Goal: Information Seeking & Learning: Learn about a topic

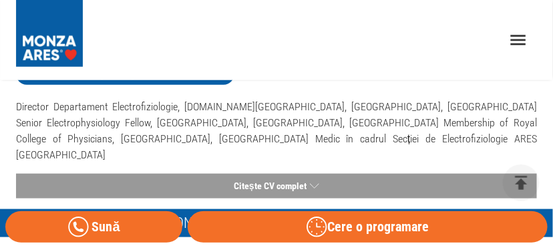
scroll to position [267, 0]
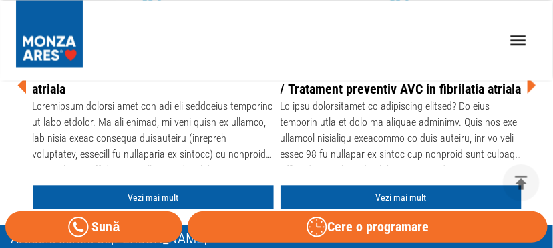
scroll to position [535, 0]
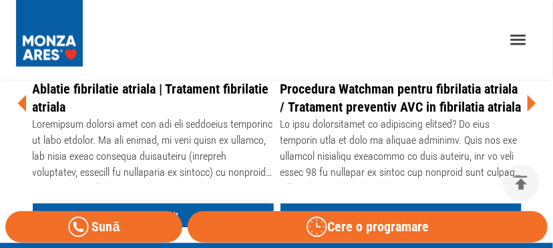
click at [126, 204] on link "Vezi mai mult" at bounding box center [153, 216] width 241 height 25
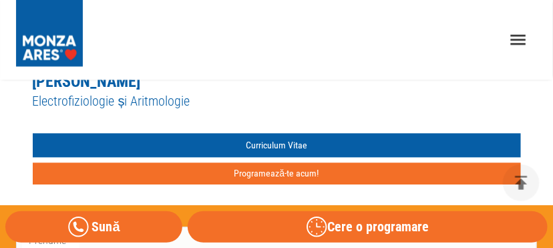
scroll to position [6082, 0]
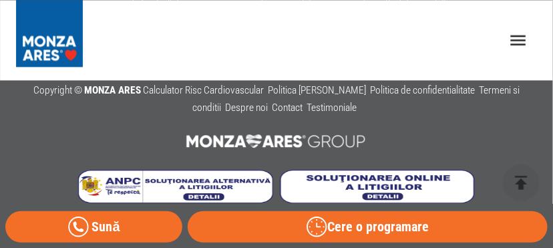
scroll to position [535, 0]
